Goal: Transaction & Acquisition: Register for event/course

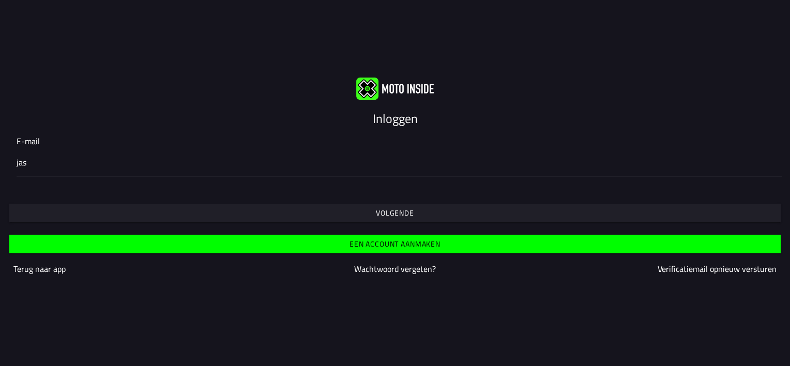
type input "[EMAIL_ADDRESS][DOMAIN_NAME]"
click at [365, 210] on span "Volgende" at bounding box center [395, 212] width 756 height 7
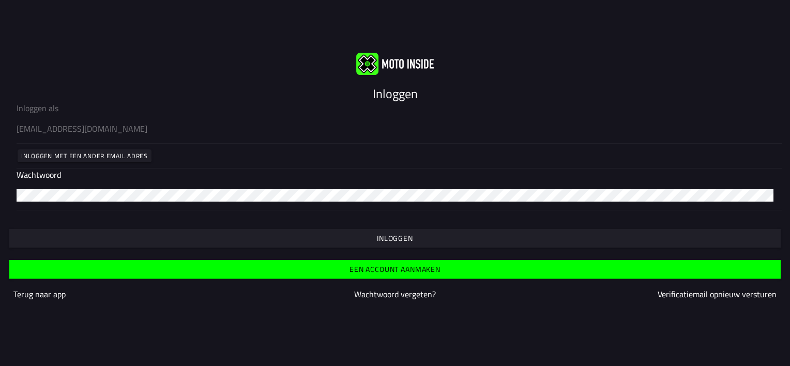
click at [355, 239] on span "Inloggen" at bounding box center [395, 238] width 756 height 7
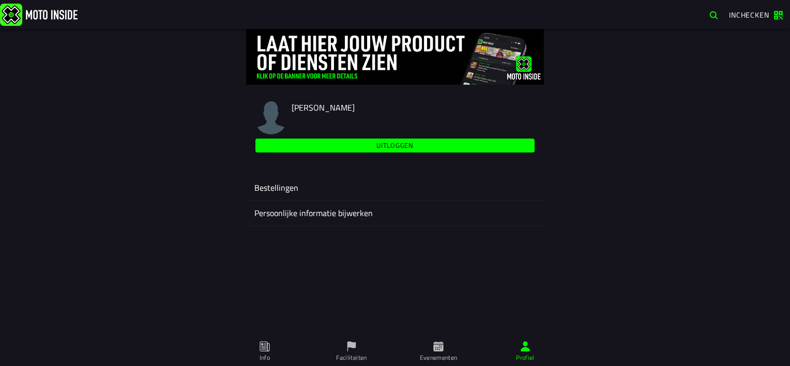
click at [339, 111] on span "[PERSON_NAME]" at bounding box center [323, 107] width 63 height 12
click at [271, 119] on img at bounding box center [270, 117] width 33 height 33
click at [68, 19] on img at bounding box center [39, 14] width 78 height 22
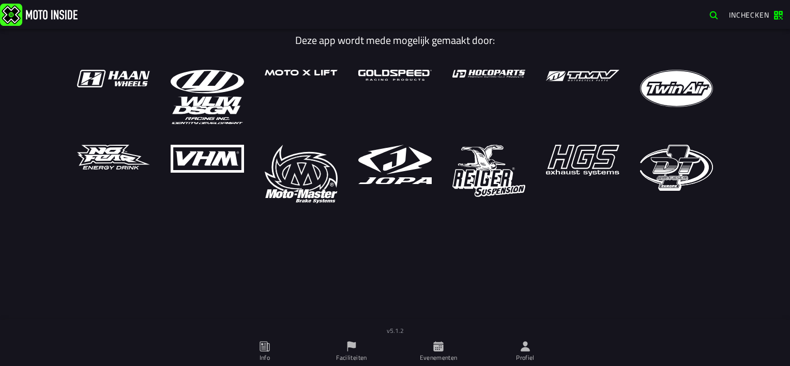
click at [432, 352] on span "Evenementen" at bounding box center [438, 351] width 74 height 29
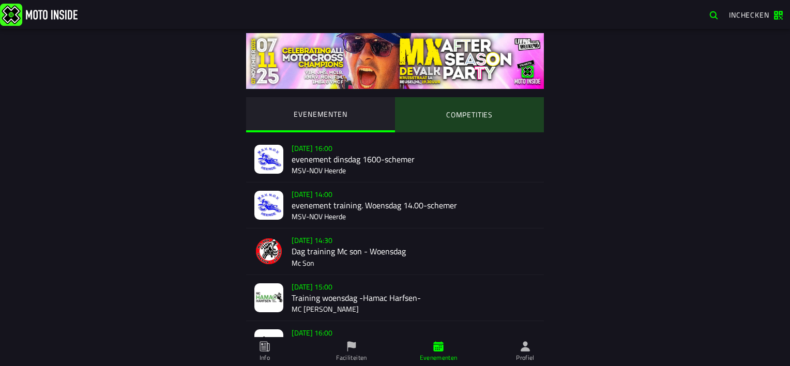
click at [461, 120] on ion-segment-button "COMPETITIES" at bounding box center [469, 114] width 149 height 35
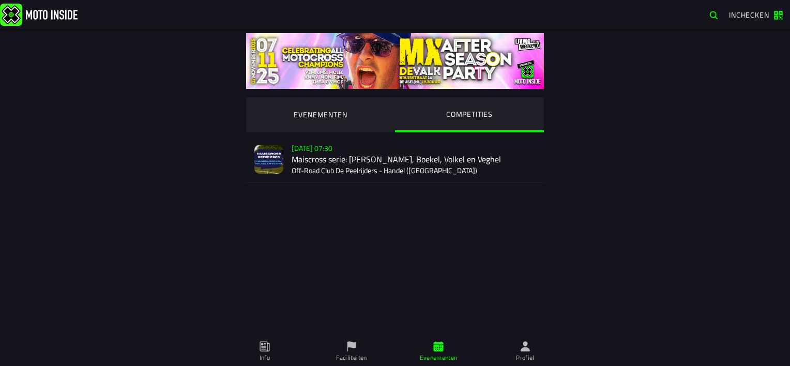
click at [380, 169] on div "Verkoop nog niet gestart [DATE] 07:30 Maiscross serie: Handel, Boekel, Volkel e…" at bounding box center [414, 160] width 244 height 46
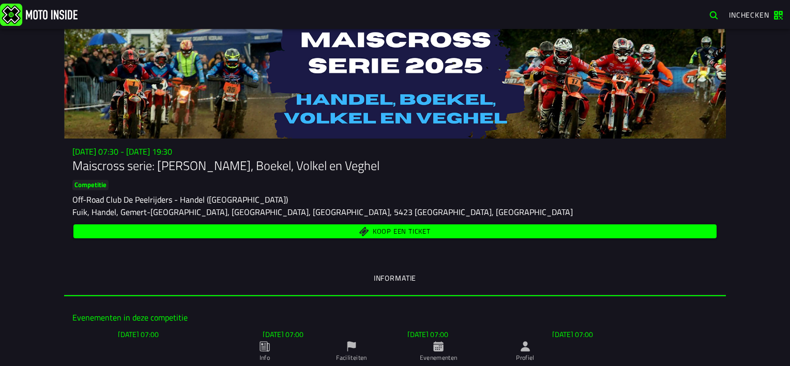
click at [582, 273] on ion-segment-button "Informatie" at bounding box center [395, 278] width 662 height 35
